Goal: Task Accomplishment & Management: Use online tool/utility

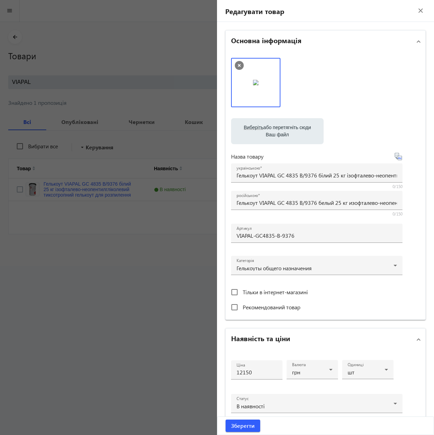
drag, startPoint x: 417, startPoint y: 12, endPoint x: 414, endPoint y: 14, distance: 3.8
click at [417, 12] on mat-icon "close" at bounding box center [420, 10] width 10 height 10
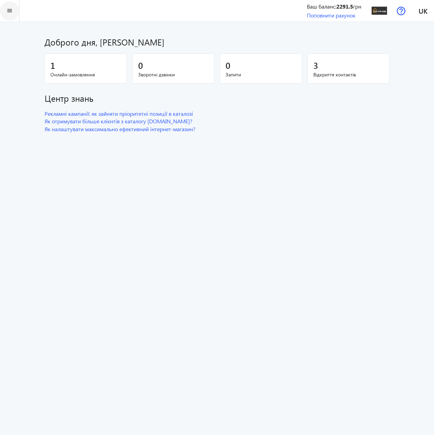
click at [18, 7] on span at bounding box center [9, 11] width 19 height 16
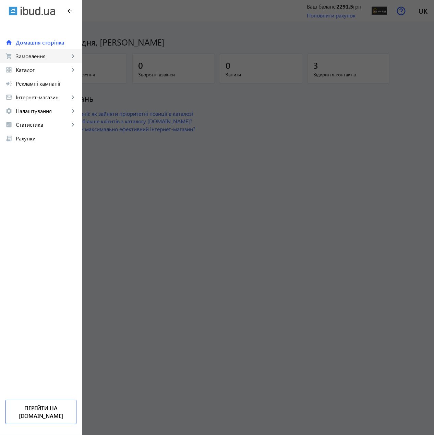
click at [24, 53] on span "Замовлення" at bounding box center [43, 56] width 54 height 7
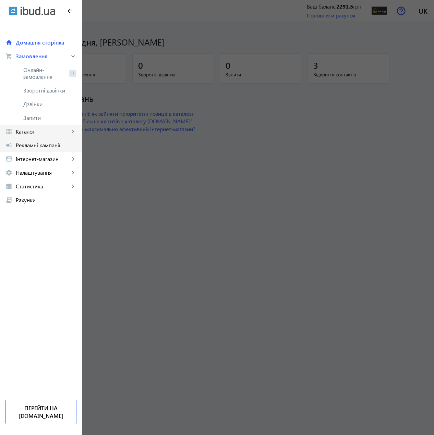
click at [30, 137] on div "home Домашня сторінка shopping_cart Замовлення keyboard_arrow_right Онлайн-замо…" at bounding box center [41, 114] width 82 height 185
click at [30, 136] on link "grid_view Каталог keyboard_arrow_right" at bounding box center [41, 132] width 82 height 14
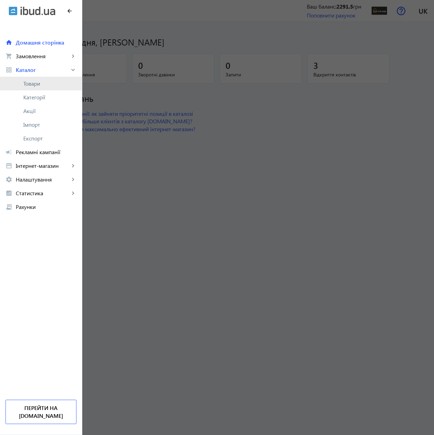
click at [30, 87] on link "Товари" at bounding box center [41, 84] width 82 height 14
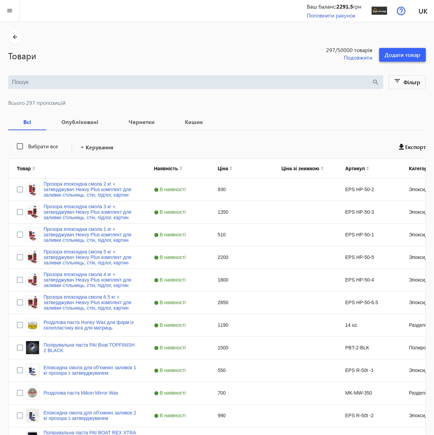
click at [412, 59] on span at bounding box center [402, 55] width 47 height 16
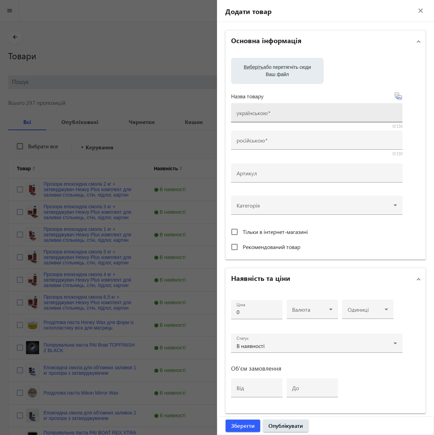
click at [259, 114] on mat-label "українською" at bounding box center [252, 112] width 31 height 7
click at [259, 114] on input "українською" at bounding box center [317, 114] width 160 height 7
click at [418, 8] on mat-icon "close" at bounding box center [420, 10] width 10 height 10
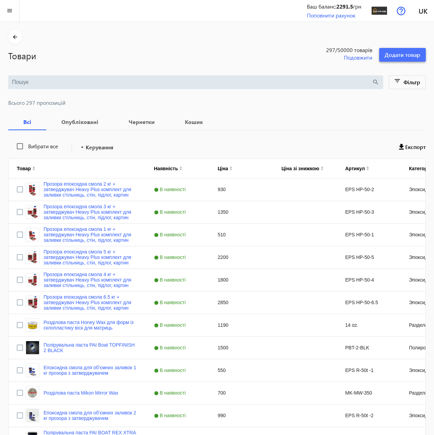
click at [408, 51] on span "Додати товар" at bounding box center [403, 55] width 36 height 8
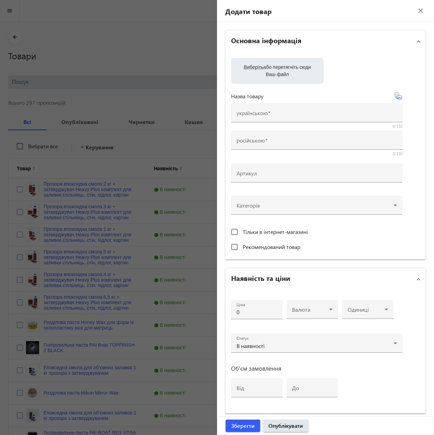
drag, startPoint x: 415, startPoint y: 10, endPoint x: 404, endPoint y: 9, distance: 10.7
click at [415, 10] on mat-icon "close" at bounding box center [420, 10] width 10 height 10
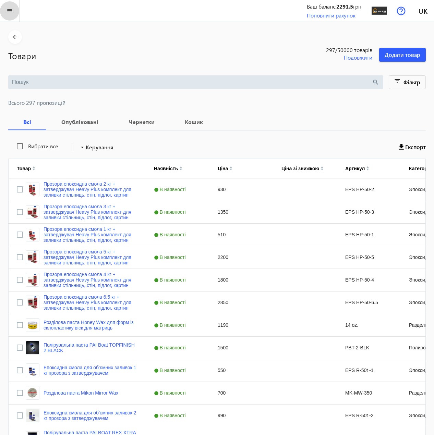
click at [12, 12] on mat-icon "menu" at bounding box center [9, 11] width 9 height 9
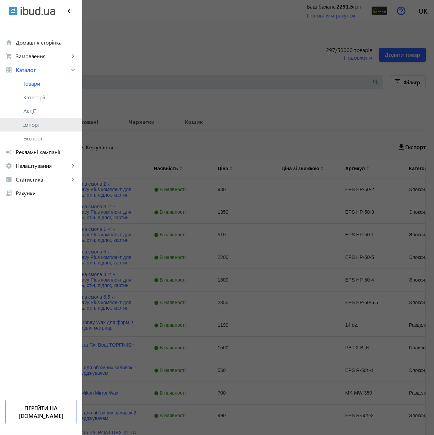
click at [44, 122] on span "Імпорт" at bounding box center [49, 124] width 53 height 7
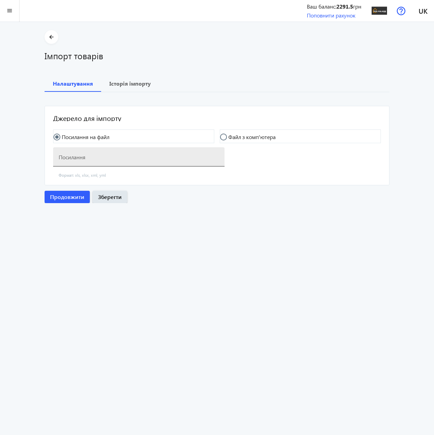
click at [179, 158] on input "Посилання" at bounding box center [139, 159] width 160 height 7
click at [124, 158] on input "Посилання" at bounding box center [139, 159] width 160 height 7
paste input "https://polyglasspro.prom.ua/products_feed.xml?hash_tag=513516b0e21ec03dad58de1…"
type input "https://polyglasspro.prom.ua/products_feed.xml?hash_tag=513516b0e21ec03dad58de1…"
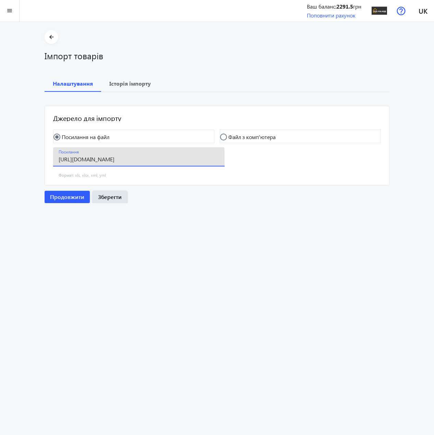
scroll to position [0, 0]
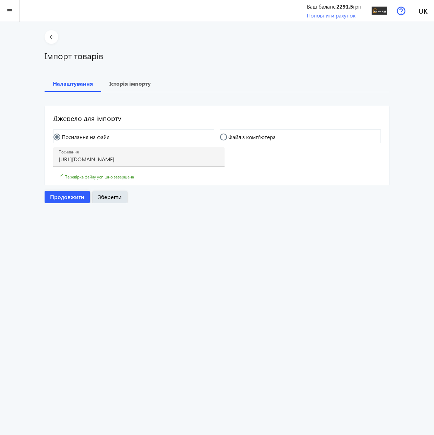
click at [69, 200] on span "Продовжити" at bounding box center [67, 197] width 34 height 8
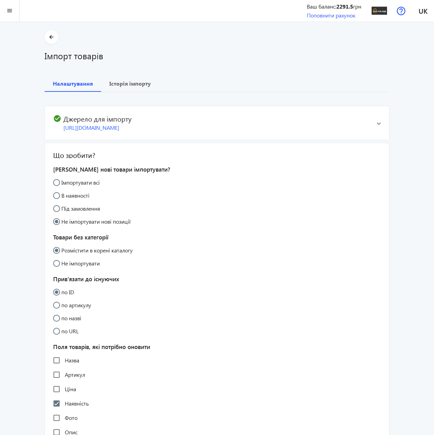
click at [58, 193] on input "Імпортувати всі" at bounding box center [60, 186] width 14 height 14
radio input "true"
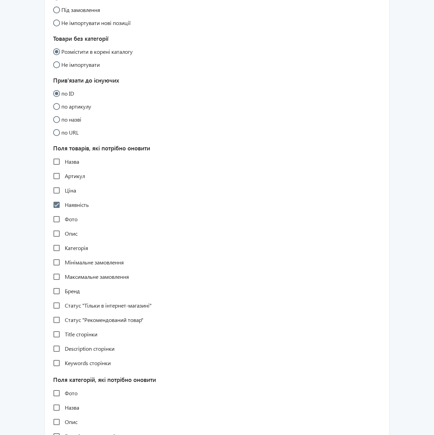
scroll to position [206, 0]
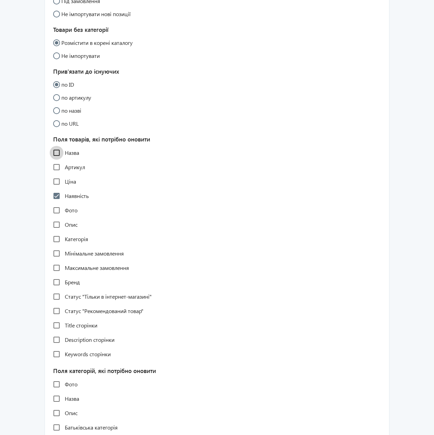
click at [55, 160] on input "Назва" at bounding box center [57, 153] width 14 height 14
checkbox input "true"
click at [54, 174] on input "Артикул" at bounding box center [57, 167] width 14 height 14
checkbox input "true"
click at [59, 189] on input "Ціна" at bounding box center [57, 182] width 14 height 14
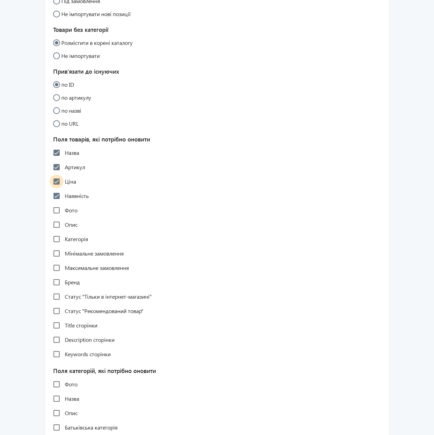
checkbox input "true"
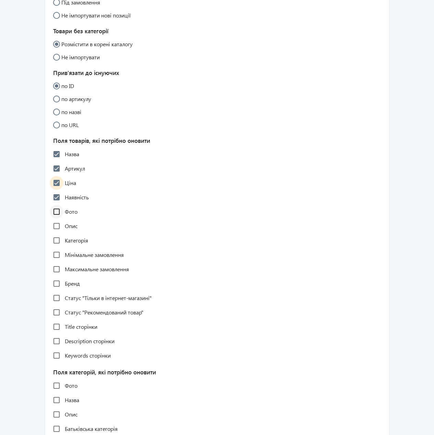
scroll to position [0, 0]
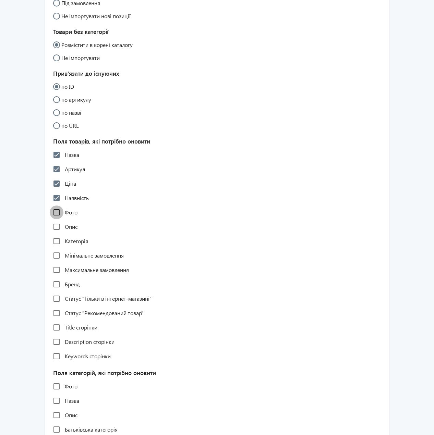
click at [54, 219] on input "Фото" at bounding box center [57, 213] width 14 height 14
checkbox input "true"
click at [61, 234] on input "Опис" at bounding box center [57, 227] width 14 height 14
checkbox input "true"
click at [57, 258] on div "Назва Артикул Ціна Наявність Фото Опис Категорія Мінімальне замовлення Максимал…" at bounding box center [217, 255] width 328 height 216
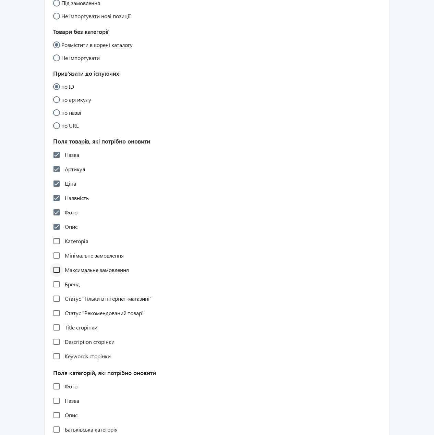
click at [60, 270] on div at bounding box center [56, 270] width 16 height 16
checkbox input "true"
click at [56, 248] on input "Категорія" at bounding box center [57, 241] width 14 height 14
checkbox input "true"
click at [59, 263] on input "Мінімальне замовлення" at bounding box center [57, 256] width 14 height 14
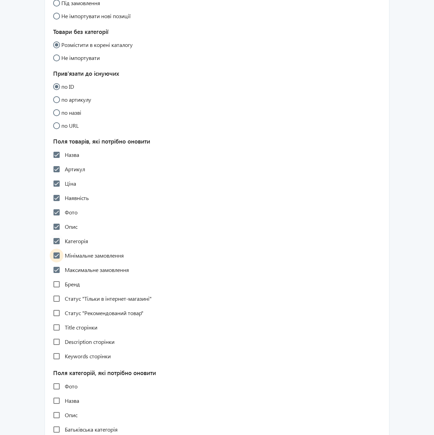
checkbox input "true"
drag, startPoint x: 60, startPoint y: 291, endPoint x: 61, endPoint y: 300, distance: 9.3
click at [60, 291] on input "Бренд" at bounding box center [57, 285] width 14 height 14
checkbox input "true"
click at [60, 306] on input "Статус "Тільки в інтернет-магазині"" at bounding box center [57, 299] width 14 height 14
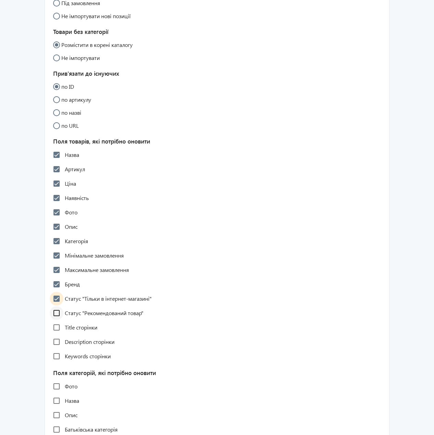
checkbox input "true"
click at [58, 320] on input "Статус "Рекомендований товар"" at bounding box center [57, 313] width 14 height 14
checkbox input "true"
click at [59, 335] on input "Title сторінки" at bounding box center [57, 328] width 14 height 14
checkbox input "true"
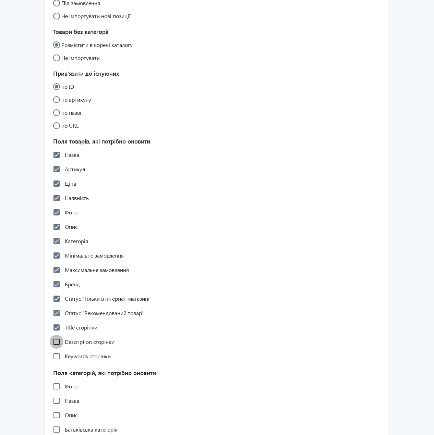
click at [59, 349] on input "Description сторінки" at bounding box center [57, 342] width 14 height 14
checkbox input "true"
click at [59, 363] on input "Keywords сторінки" at bounding box center [57, 357] width 14 height 14
checkbox input "true"
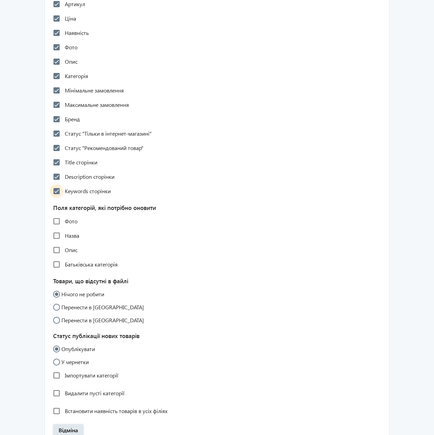
scroll to position [411, 0]
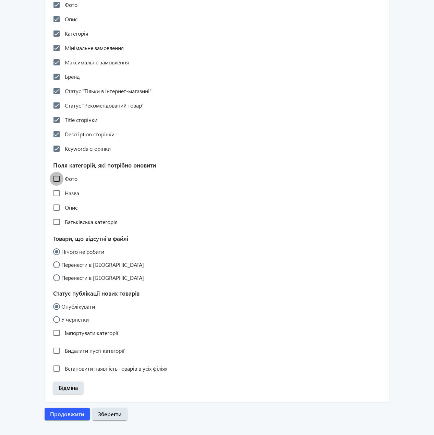
click at [56, 186] on input "Фото" at bounding box center [57, 179] width 14 height 14
checkbox input "true"
click at [59, 200] on input "Назва" at bounding box center [57, 193] width 14 height 14
checkbox input "true"
click at [60, 214] on input "Опис" at bounding box center [57, 208] width 14 height 14
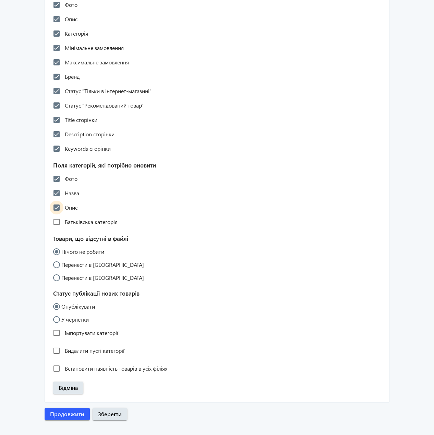
checkbox input "true"
click at [61, 229] on input "Батьківська категорія" at bounding box center [57, 222] width 14 height 14
checkbox input "true"
click at [55, 340] on input "Імпортувати категорії" at bounding box center [57, 333] width 14 height 14
checkbox input "true"
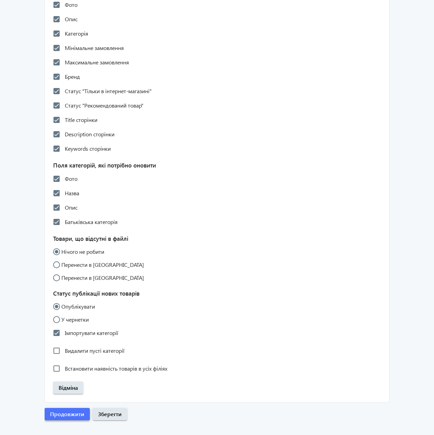
click at [57, 418] on span "Продовжити" at bounding box center [67, 415] width 34 height 8
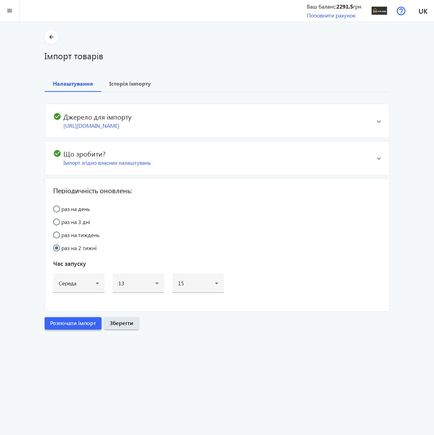
scroll to position [0, 0]
click at [82, 327] on span "Розпочати імпорт" at bounding box center [73, 323] width 46 height 8
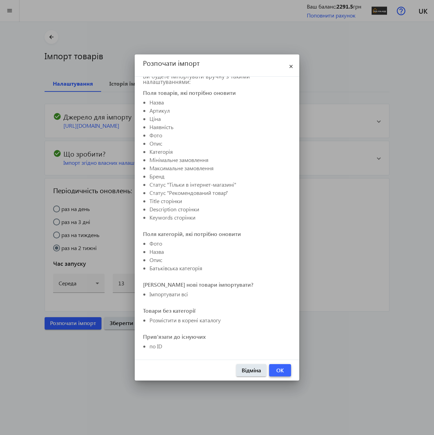
scroll to position [58, 0]
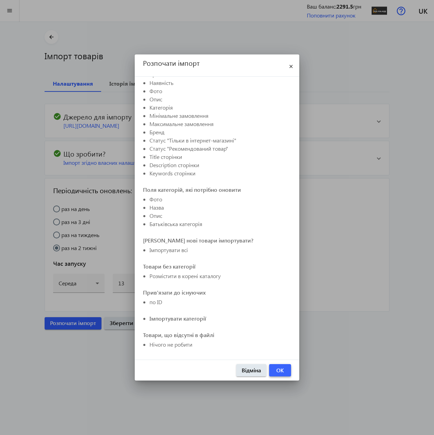
click at [275, 376] on span "button" at bounding box center [280, 370] width 22 height 16
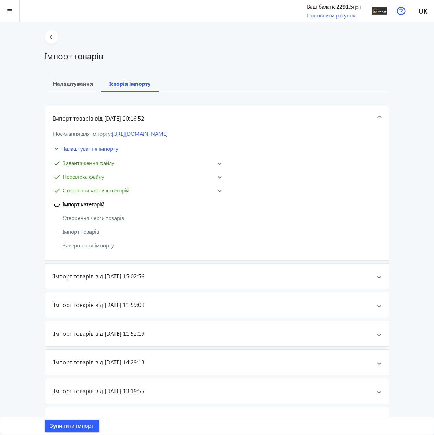
scroll to position [0, 0]
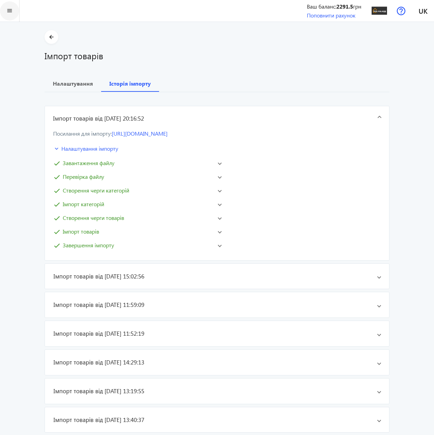
click at [6, 14] on mat-icon "menu" at bounding box center [9, 11] width 9 height 9
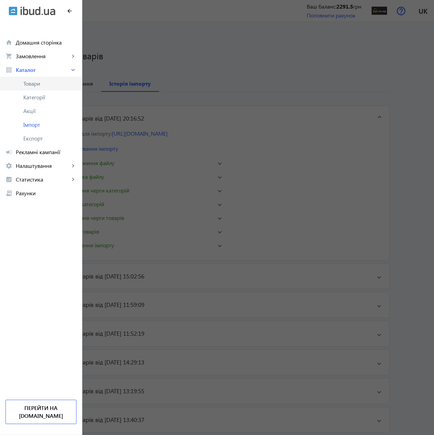
click at [29, 83] on span "Товари" at bounding box center [49, 83] width 53 height 7
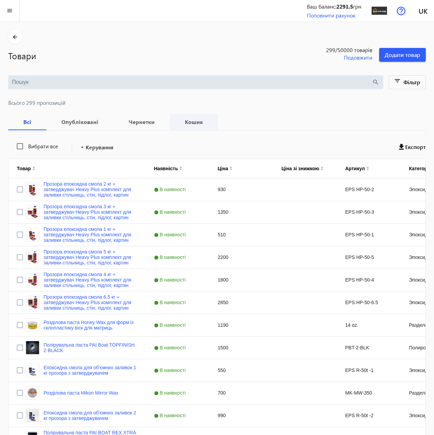
click at [182, 124] on b "Кошик" at bounding box center [194, 121] width 32 height 5
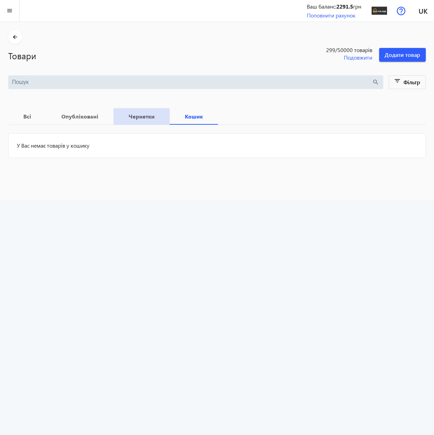
click at [146, 116] on b "Чернетки" at bounding box center [142, 116] width 40 height 5
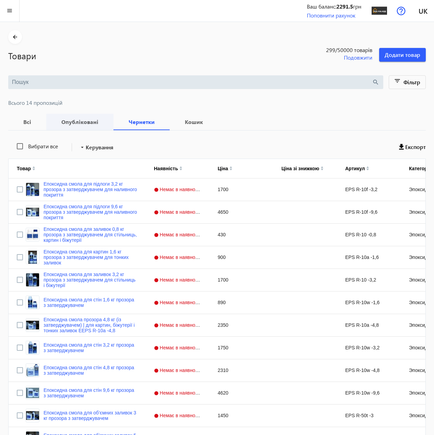
click at [91, 120] on b "Опубліковані" at bounding box center [79, 121] width 51 height 5
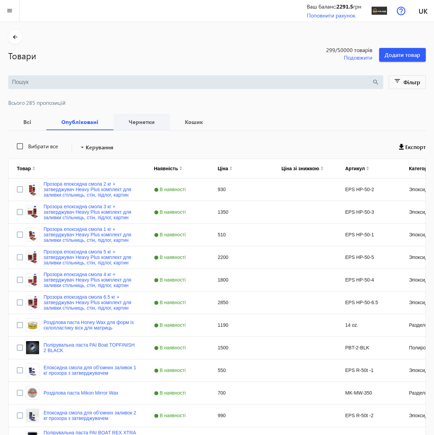
click at [130, 126] on span "Чернетки" at bounding box center [142, 122] width 40 height 16
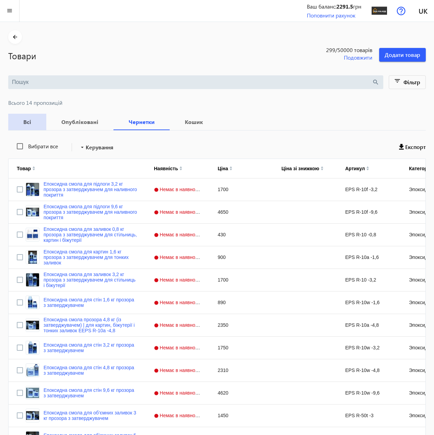
click at [32, 120] on b "Всі" at bounding box center [27, 121] width 22 height 5
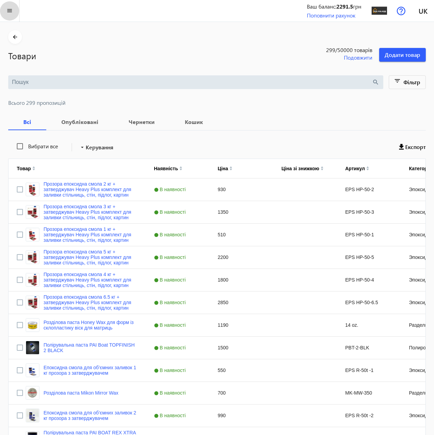
click at [12, 11] on mat-icon "menu" at bounding box center [9, 11] width 9 height 9
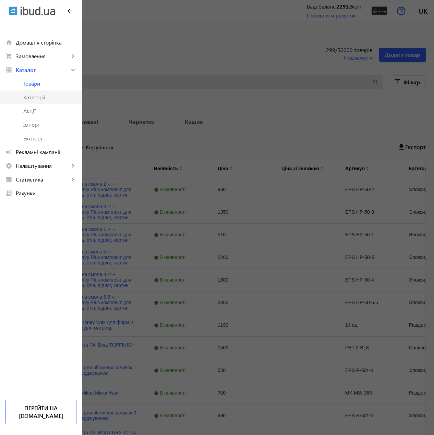
click at [38, 98] on span "Категорії" at bounding box center [49, 97] width 53 height 7
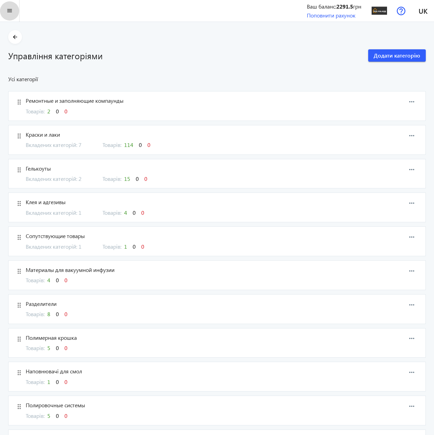
click at [10, 10] on mat-icon "menu" at bounding box center [9, 11] width 9 height 9
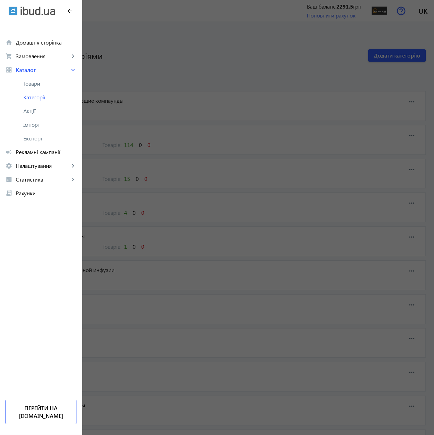
click at [13, 11] on img at bounding box center [13, 11] width 9 height 9
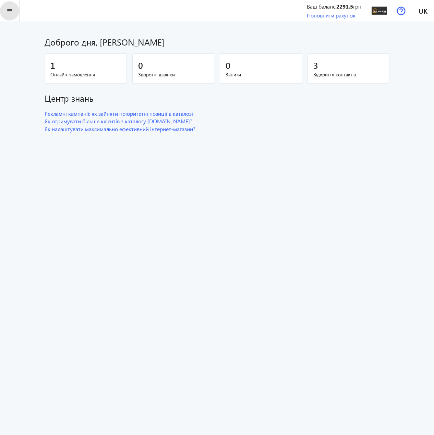
click at [13, 11] on mat-icon "menu" at bounding box center [9, 11] width 9 height 9
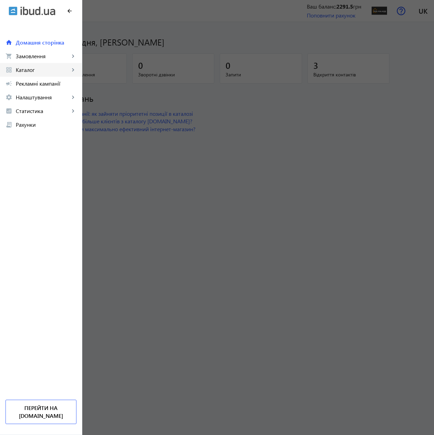
click at [29, 66] on span "Каталог" at bounding box center [43, 69] width 54 height 7
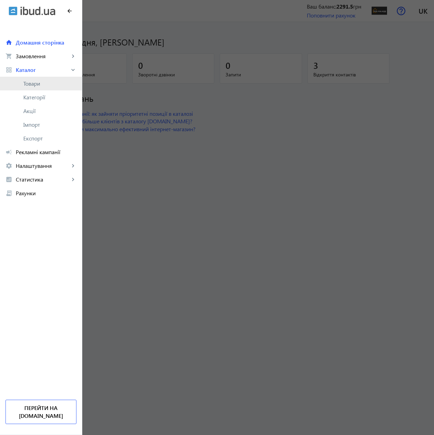
click at [32, 87] on span "Товари" at bounding box center [49, 83] width 53 height 7
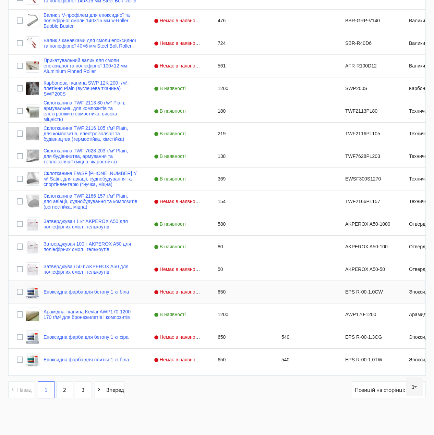
scroll to position [2523, 0]
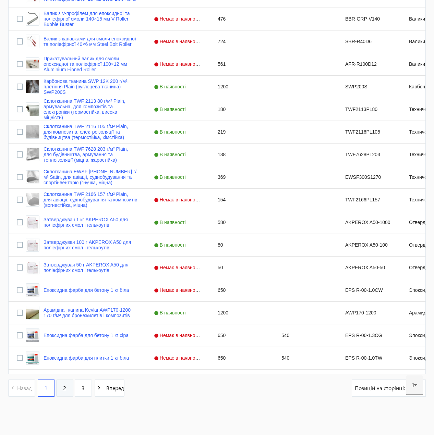
click at [60, 391] on link "2" at bounding box center [64, 388] width 17 height 17
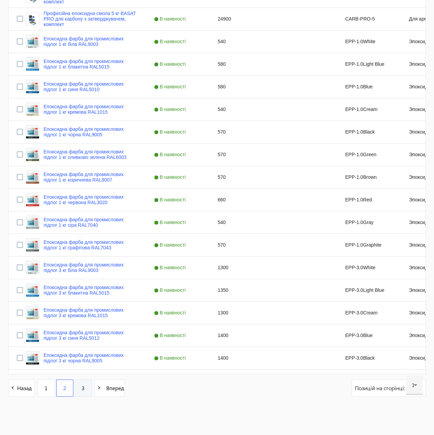
click at [84, 387] on span "3" at bounding box center [83, 389] width 3 height 8
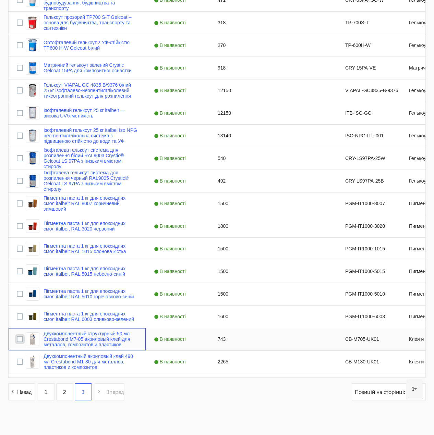
click at [22, 341] on input "Press Space to toggle row selection (unchecked)" at bounding box center [20, 339] width 6 height 6
checkbox input "true"
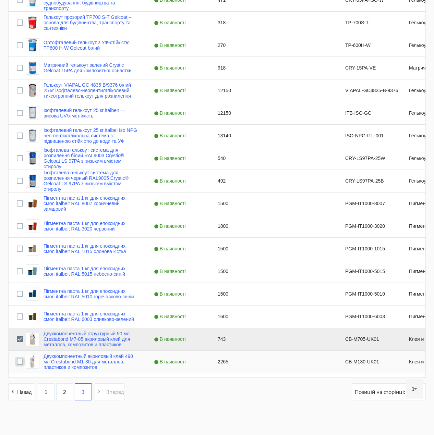
click at [21, 363] on input "Press Space to toggle row selection (unchecked)" at bounding box center [20, 362] width 6 height 6
checkbox input "true"
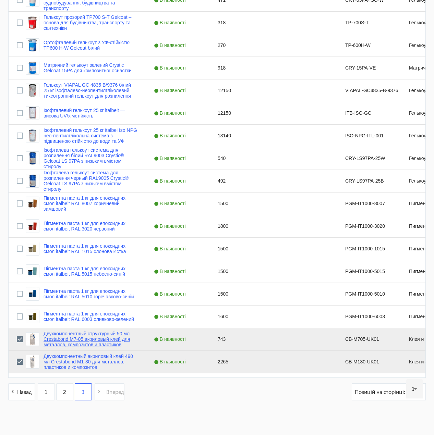
click at [96, 341] on link "Двухкомпонентный структурный 50 мл Crestabond M7-05 акриловый клей для металлов…" at bounding box center [91, 339] width 94 height 16
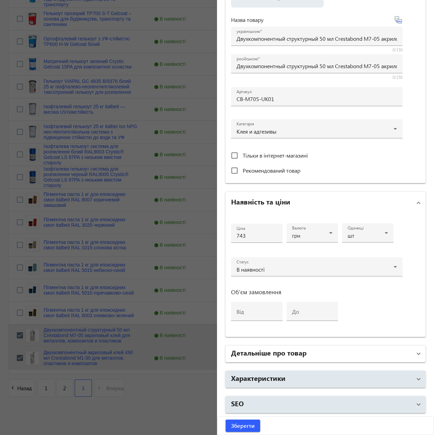
click at [279, 353] on h2 "Детальніше про товар" at bounding box center [268, 353] width 75 height 10
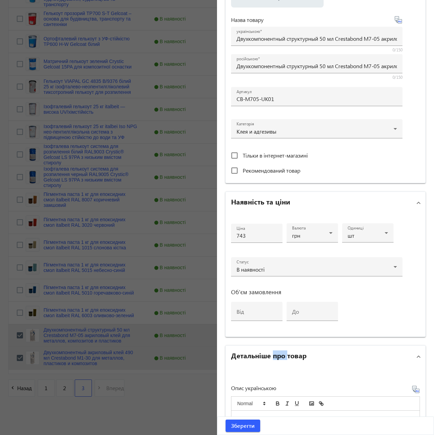
click at [279, 353] on h2 "Детальніше про товар" at bounding box center [268, 356] width 75 height 10
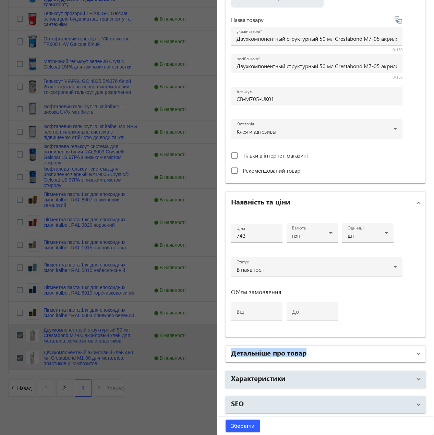
click at [279, 353] on h2 "Детальніше про товар" at bounding box center [268, 353] width 75 height 10
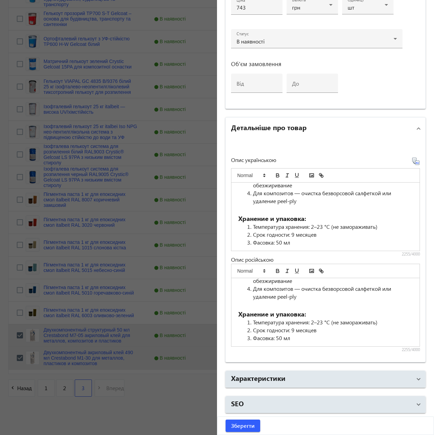
click at [161, 401] on div at bounding box center [217, 217] width 434 height 435
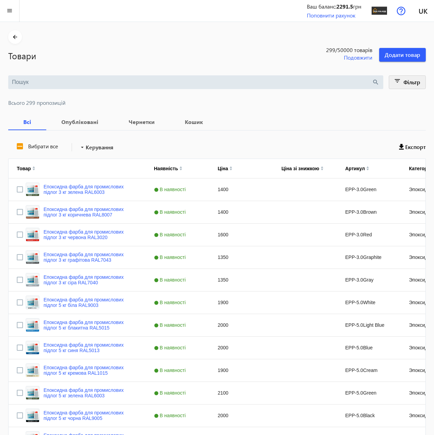
click at [412, 83] on span "Фільтр" at bounding box center [411, 81] width 17 height 7
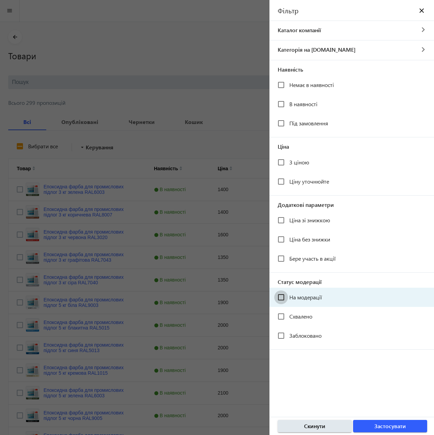
drag, startPoint x: 281, startPoint y: 295, endPoint x: 290, endPoint y: 312, distance: 19.3
click at [281, 295] on input "На модерації" at bounding box center [281, 298] width 14 height 14
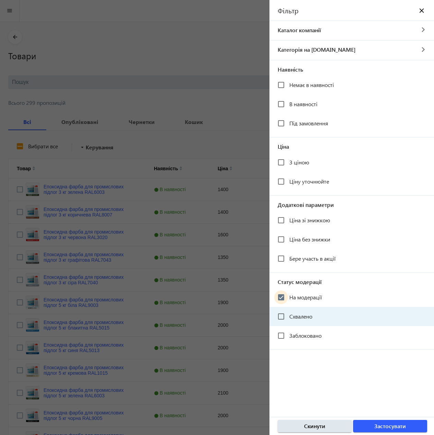
checkbox input "true"
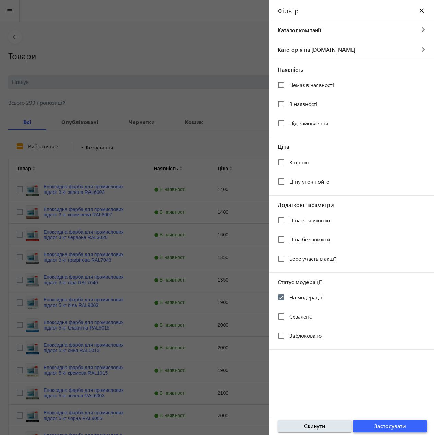
click at [384, 431] on span "button" at bounding box center [390, 426] width 74 height 16
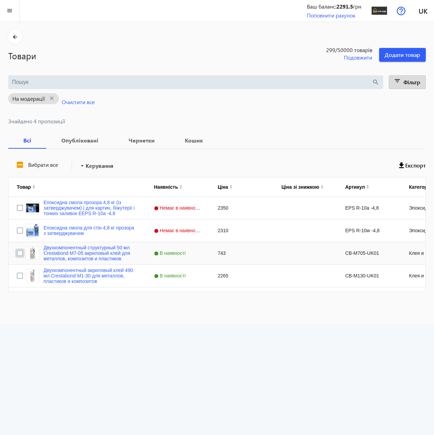
click at [21, 252] on input "Press Space to toggle row selection (unchecked)" at bounding box center [20, 253] width 6 height 6
checkbox input "true"
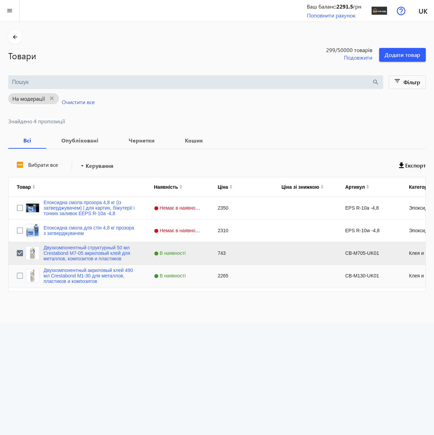
click at [22, 279] on div "Press SPACE to select this row." at bounding box center [20, 276] width 6 height 16
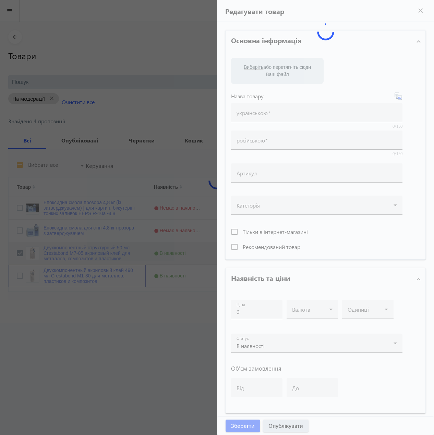
type input "Двухкомпонентный акриловый клей 490 мл Crestabond M1-30 для металлов, пластиков…"
type input "CB-M130-UK01"
type input "2265"
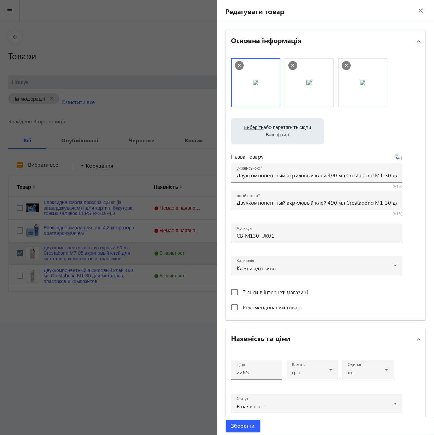
click at [21, 278] on div at bounding box center [217, 217] width 434 height 435
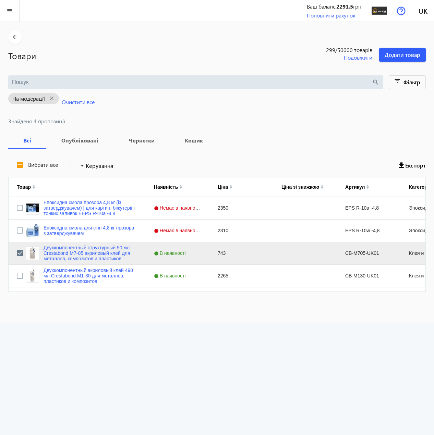
click at [21, 275] on div at bounding box center [217, 217] width 434 height 435
click at [22, 277] on input "Press Space to toggle row selection (unchecked)" at bounding box center [20, 276] width 6 height 6
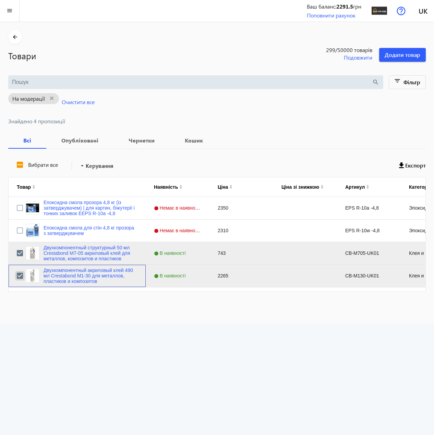
click at [22, 277] on input "Press Space to toggle row selection (checked)" at bounding box center [20, 276] width 6 height 6
checkbox input "false"
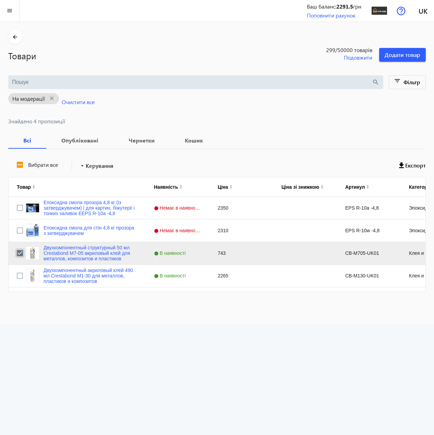
click at [21, 253] on input "Press Space to toggle row selection (checked)" at bounding box center [20, 253] width 6 height 6
checkbox input "false"
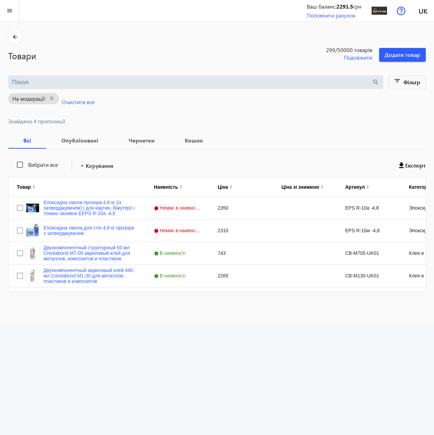
click at [157, 327] on prices-page "arrow_back Товари 299 /50000 товарів Подовжити Додати товар search filter_list …" at bounding box center [217, 228] width 434 height 413
